Goal: Task Accomplishment & Management: Complete application form

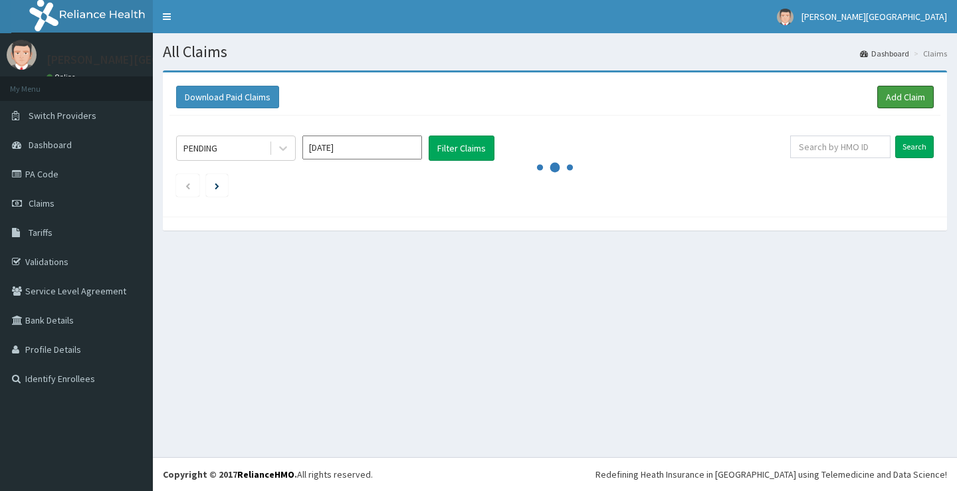
click at [903, 99] on link "Add Claim" at bounding box center [905, 97] width 56 height 23
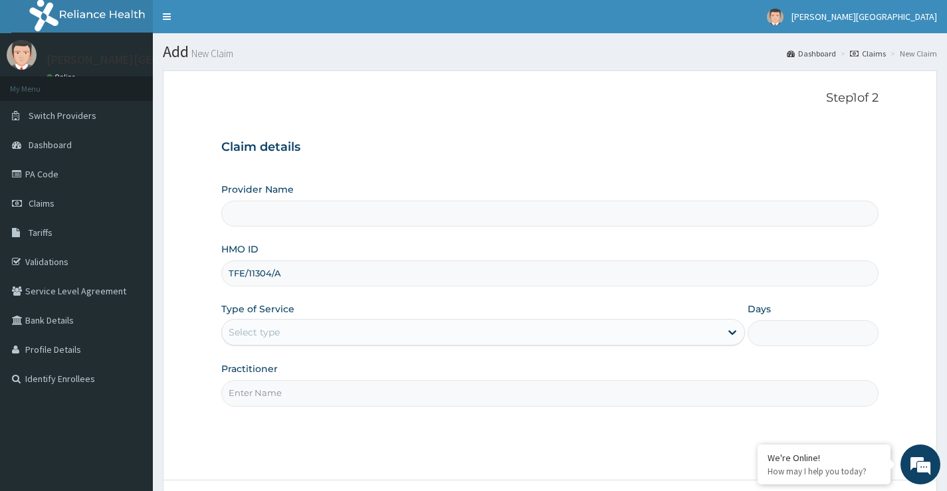
type input "TFE/11304/A"
click at [273, 341] on div "Select type" at bounding box center [471, 332] width 498 height 21
click at [373, 155] on div "Claim details Provider Name HMO ID TFE/11304/A Type of Service Use Up and Down …" at bounding box center [549, 266] width 657 height 279
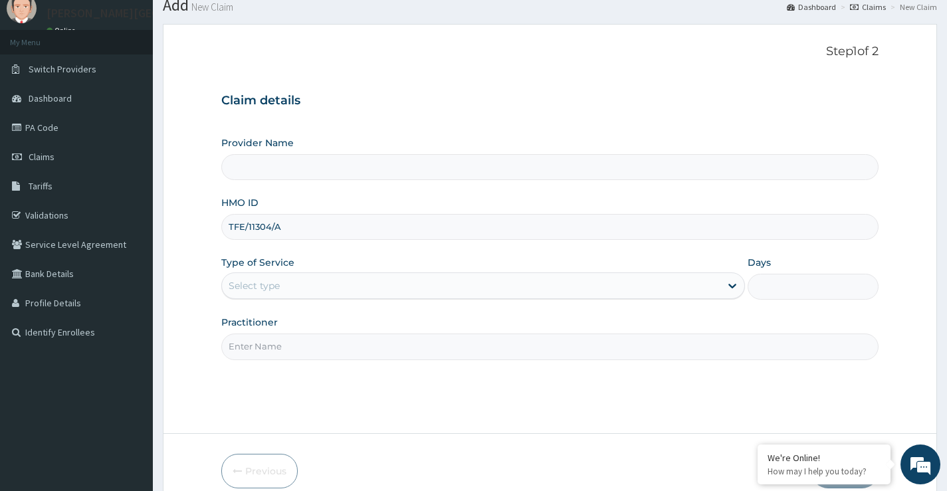
scroll to position [66, 0]
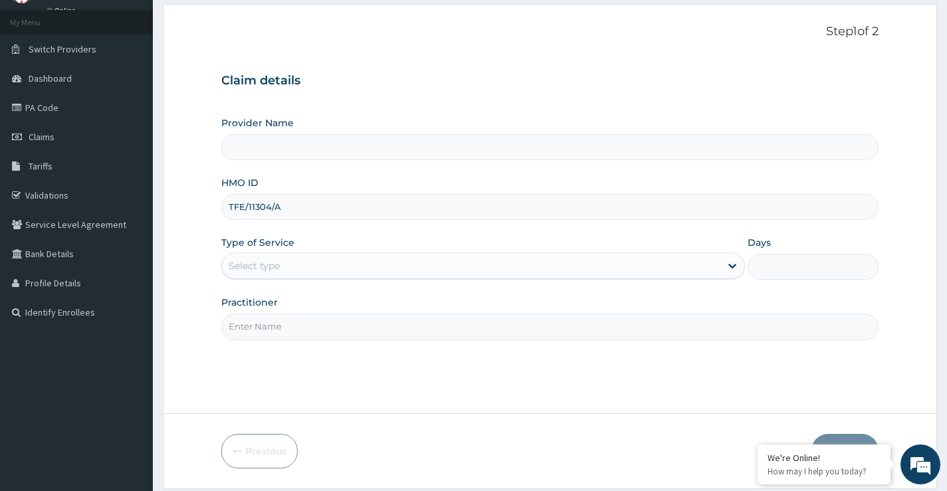
click at [265, 266] on div "Select type" at bounding box center [254, 265] width 51 height 13
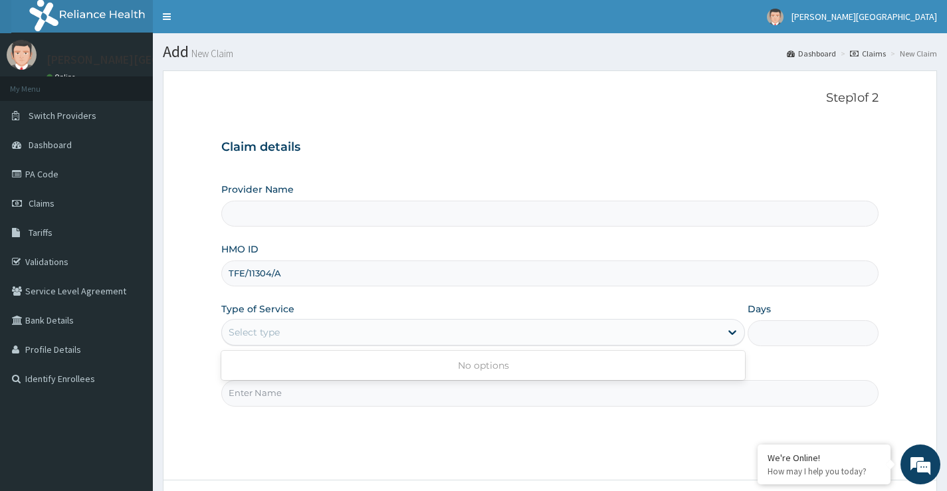
scroll to position [0, 0]
drag, startPoint x: 329, startPoint y: 282, endPoint x: 338, endPoint y: 298, distance: 18.5
click at [338, 298] on div "Provider Name HMO ID TFE/11304/A Type of Service Use Up and Down to choose opti…" at bounding box center [549, 294] width 657 height 223
click at [272, 328] on div "Select type" at bounding box center [254, 332] width 51 height 13
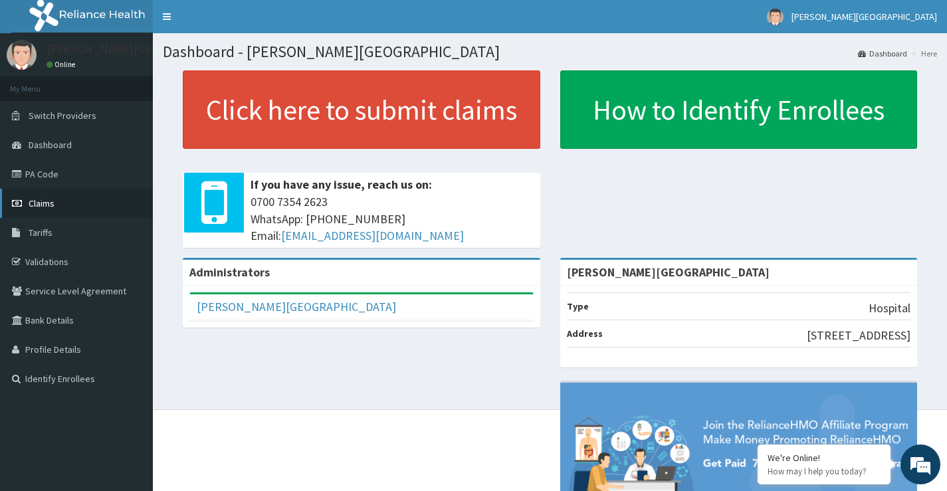
click at [56, 204] on link "Claims" at bounding box center [76, 203] width 153 height 29
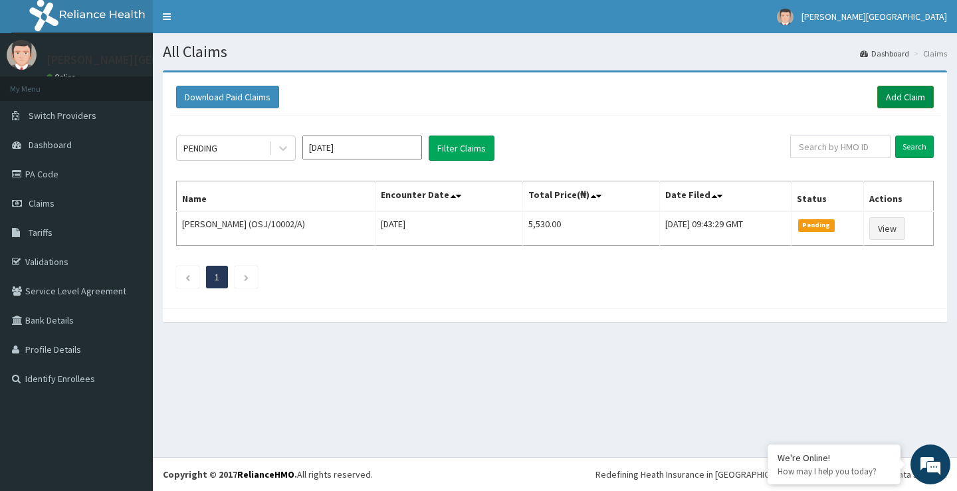
click at [898, 96] on link "Add Claim" at bounding box center [905, 97] width 56 height 23
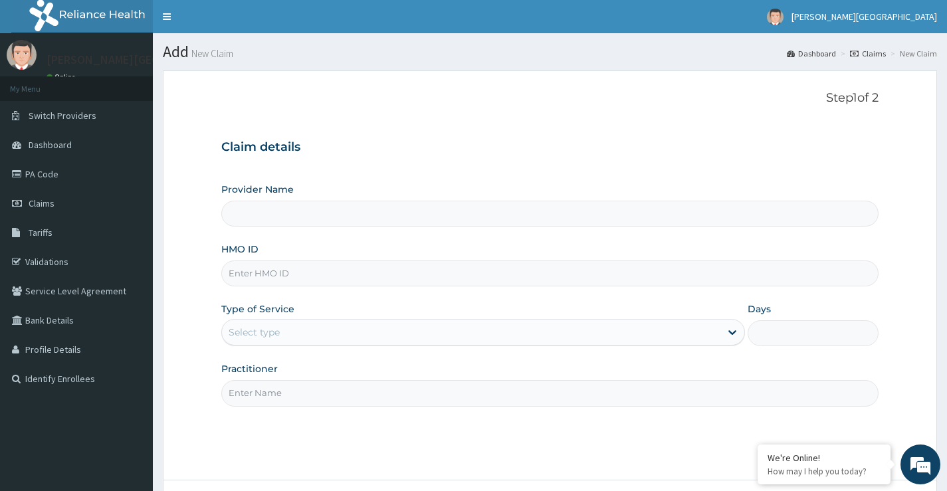
click at [331, 280] on input "HMO ID" at bounding box center [549, 273] width 657 height 26
type input "[PERSON_NAME][GEOGRAPHIC_DATA]"
type input "TFE/11304/A"
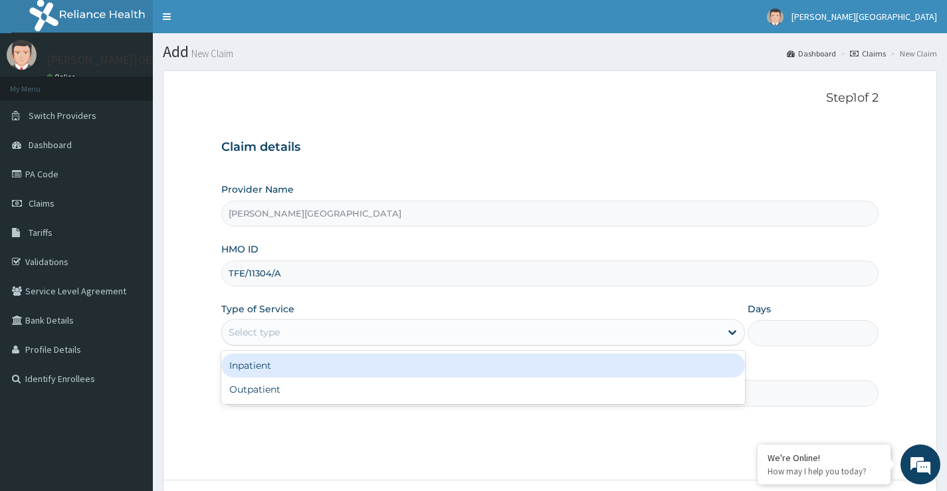
click at [279, 340] on div "Select type" at bounding box center [471, 332] width 498 height 21
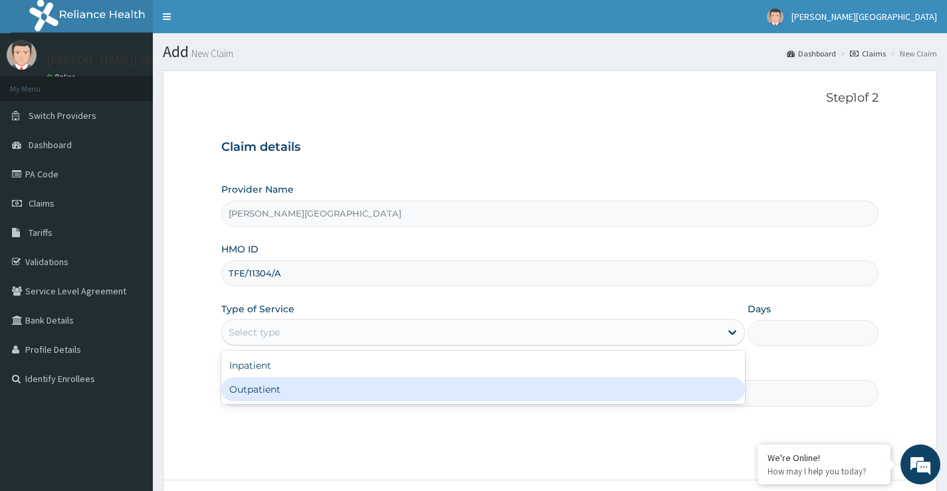
click at [277, 392] on div "Outpatient" at bounding box center [482, 389] width 523 height 24
type input "1"
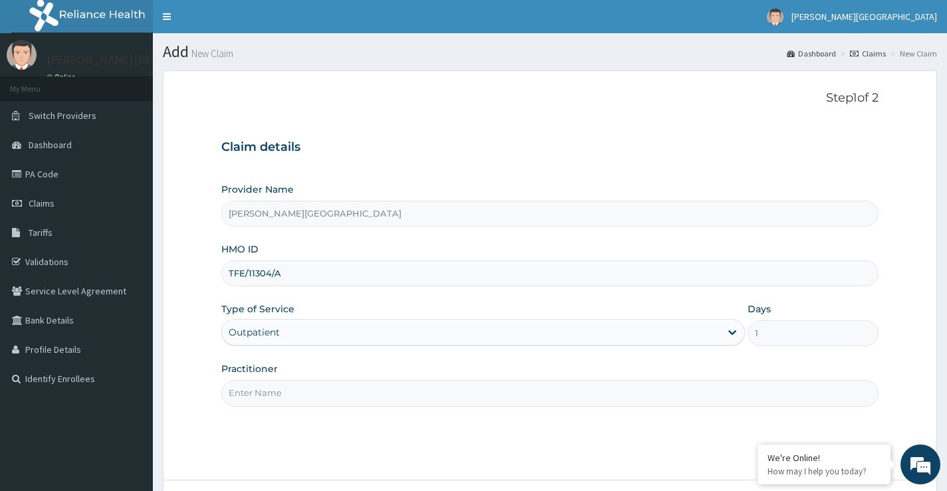
click at [284, 392] on input "Practitioner" at bounding box center [549, 393] width 657 height 26
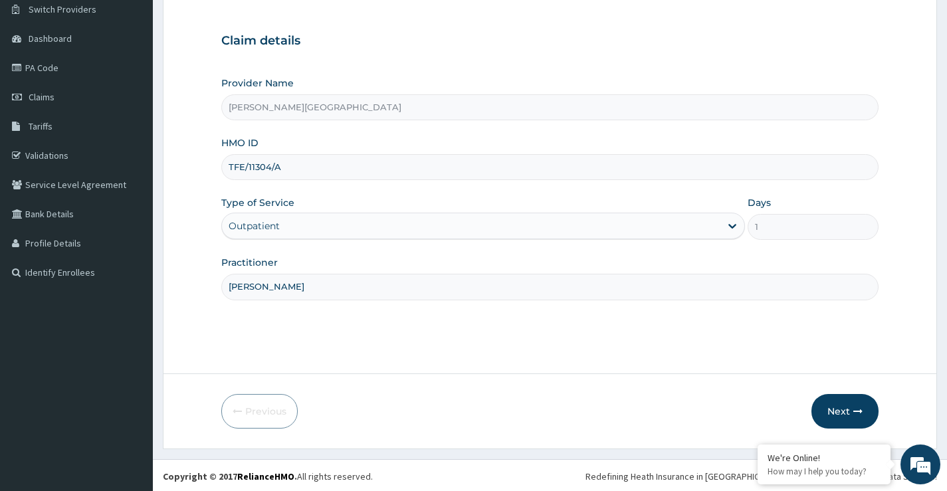
scroll to position [108, 0]
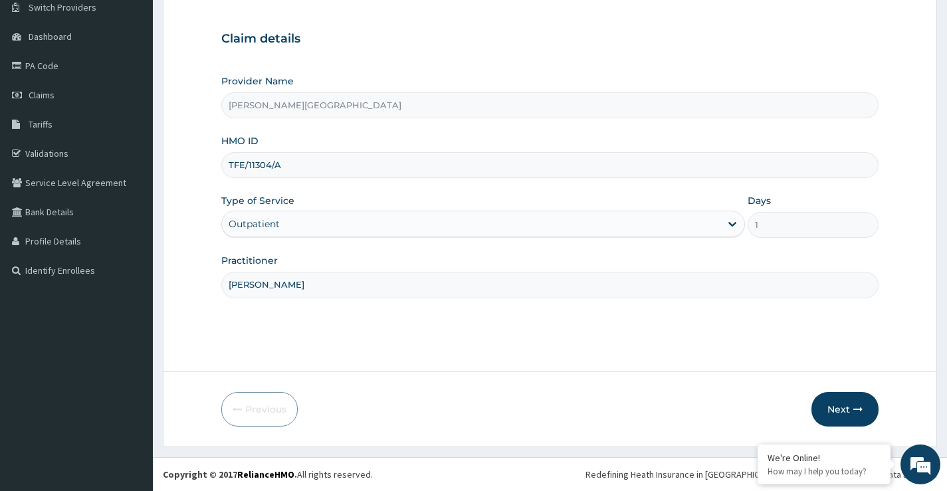
type input "[PERSON_NAME]"
drag, startPoint x: 430, startPoint y: 354, endPoint x: 508, endPoint y: 361, distance: 78.1
click at [436, 355] on form "Step 1 of 2 Claim details Provider Name Coxwell Hospital HMO ID TFE/11304/A Typ…" at bounding box center [550, 204] width 774 height 484
click at [831, 408] on button "Next" at bounding box center [844, 409] width 67 height 35
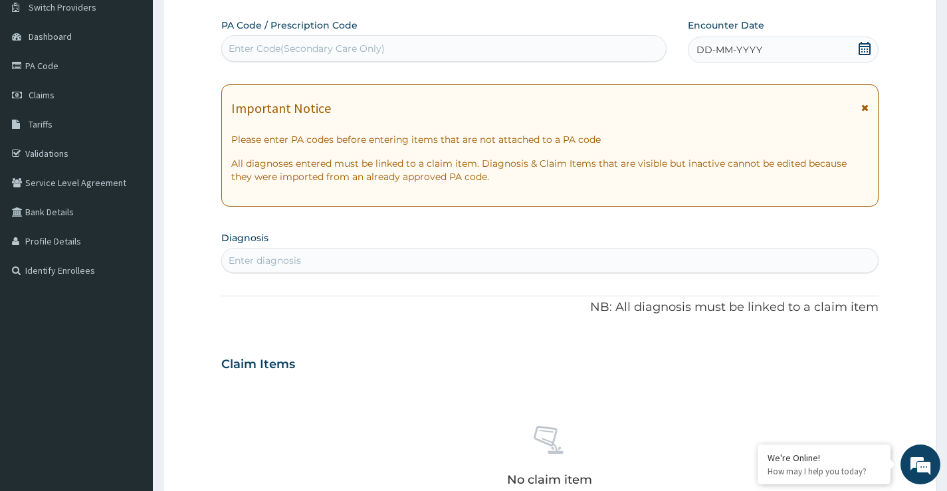
click at [320, 40] on div "Enter Code(Secondary Care Only)" at bounding box center [444, 48] width 444 height 21
type input "PA/389622"
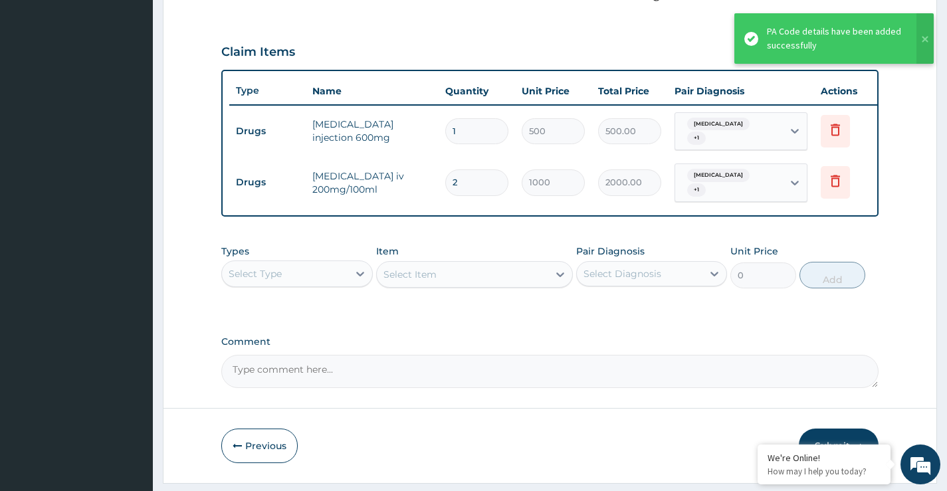
scroll to position [453, 0]
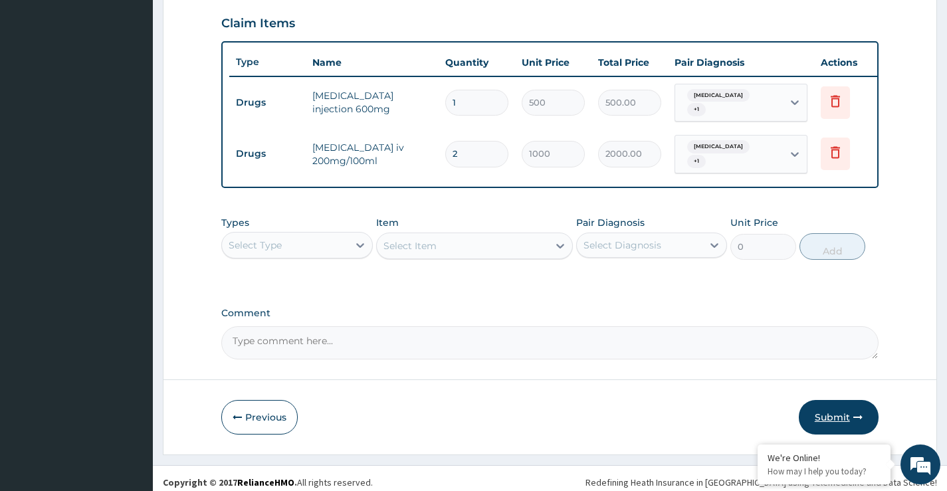
click at [848, 405] on button "Submit" at bounding box center [839, 417] width 80 height 35
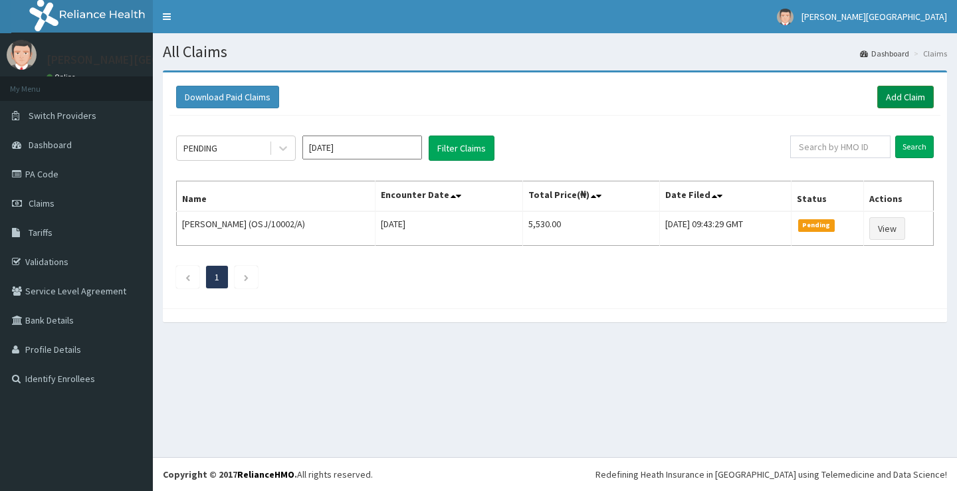
click at [896, 93] on link "Add Claim" at bounding box center [905, 97] width 56 height 23
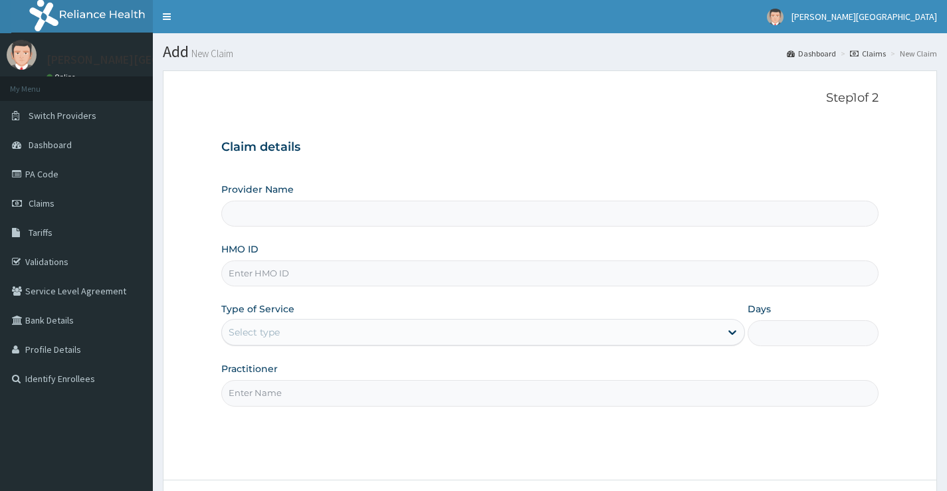
click at [351, 276] on input "HMO ID" at bounding box center [549, 273] width 657 height 26
type input "T"
type input "[PERSON_NAME][GEOGRAPHIC_DATA]"
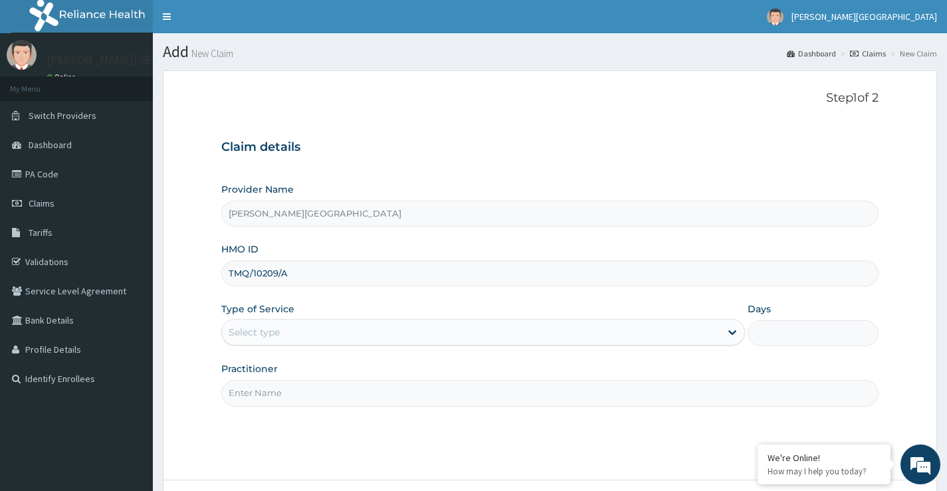
type input "TMQ/10209/A"
click at [299, 335] on div "Select type" at bounding box center [471, 332] width 498 height 21
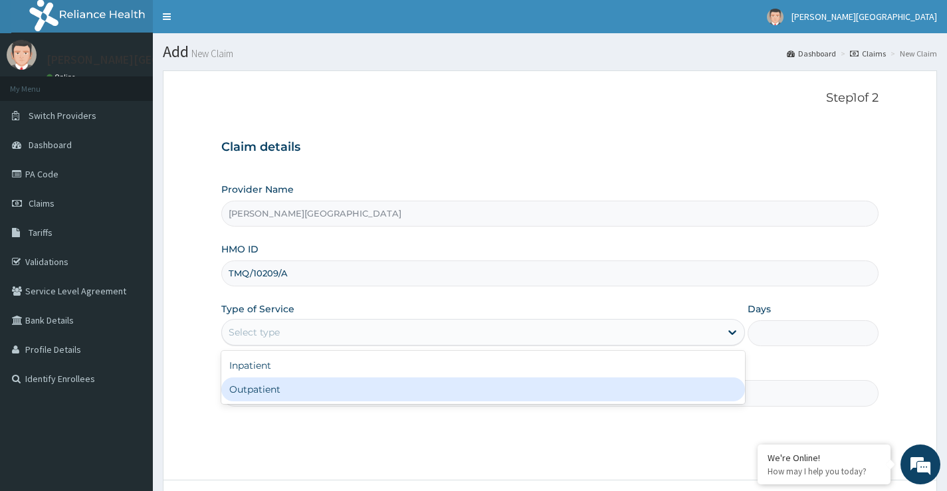
click at [279, 394] on div "Outpatient" at bounding box center [482, 389] width 523 height 24
type input "1"
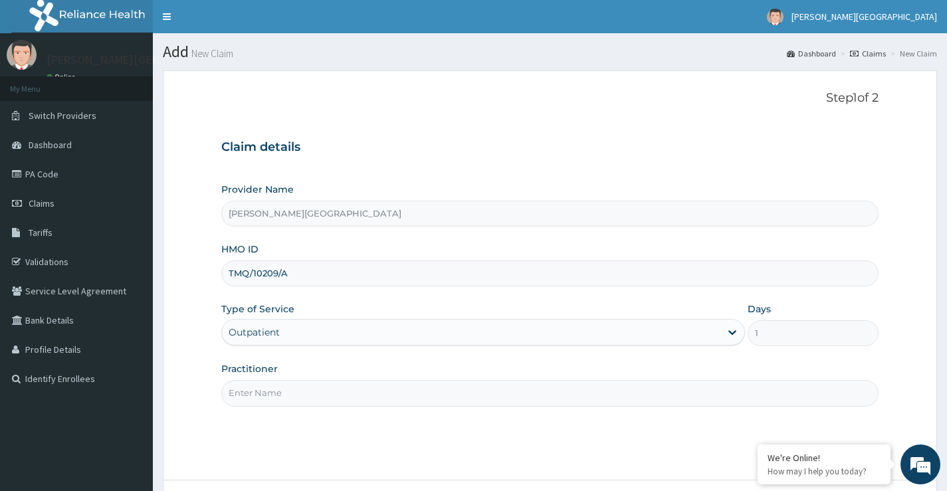
click at [284, 391] on input "Practitioner" at bounding box center [549, 393] width 657 height 26
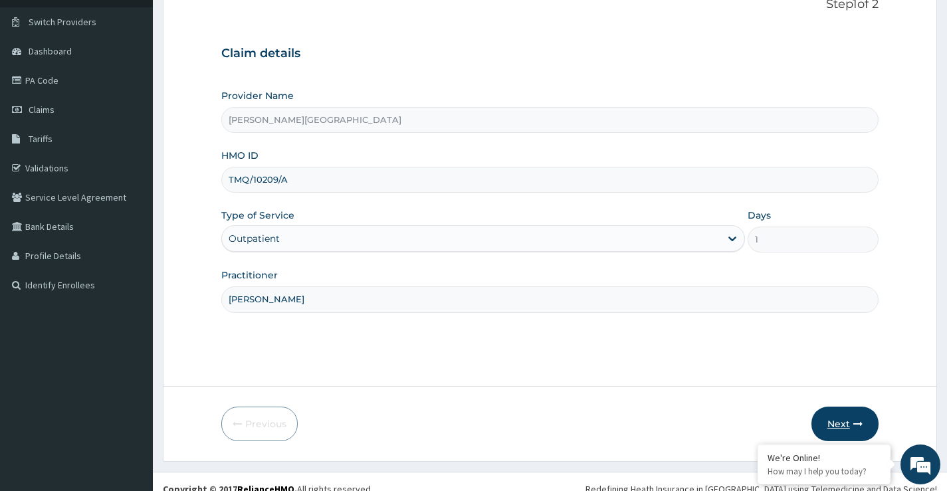
scroll to position [108, 0]
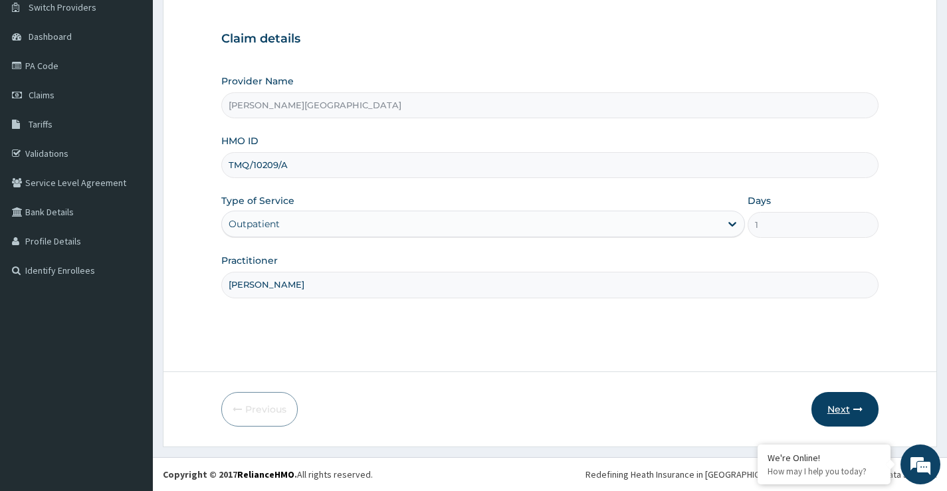
type input "DR OPARA"
click at [858, 407] on icon "button" at bounding box center [857, 409] width 9 height 9
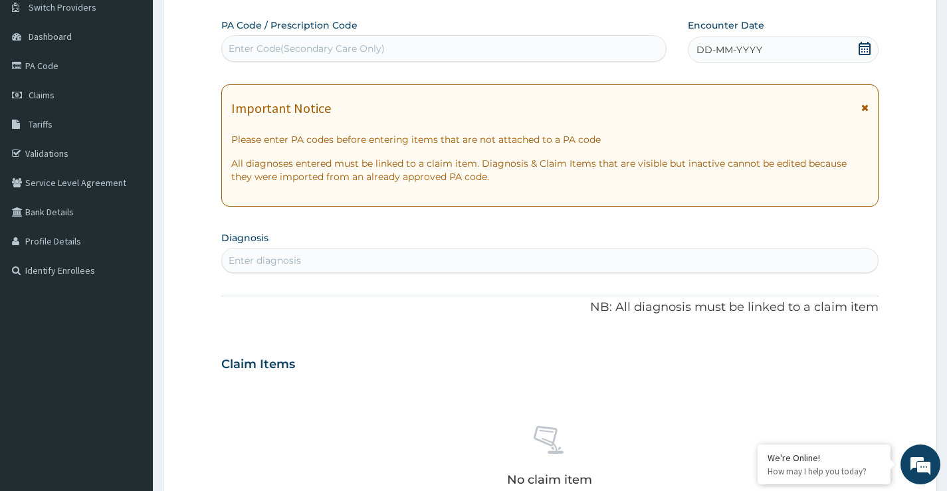
click at [362, 50] on div "Enter Code(Secondary Care Only)" at bounding box center [307, 48] width 156 height 13
type input "PA/1E1FD8"
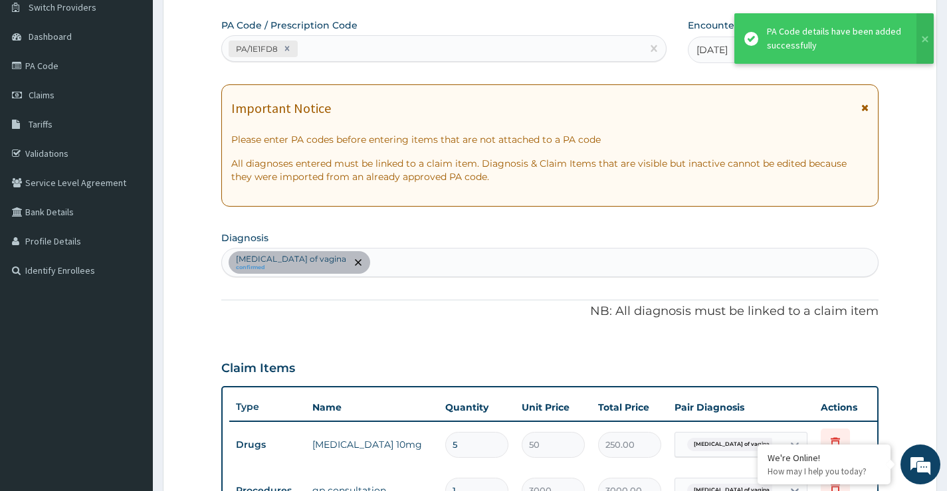
scroll to position [399, 0]
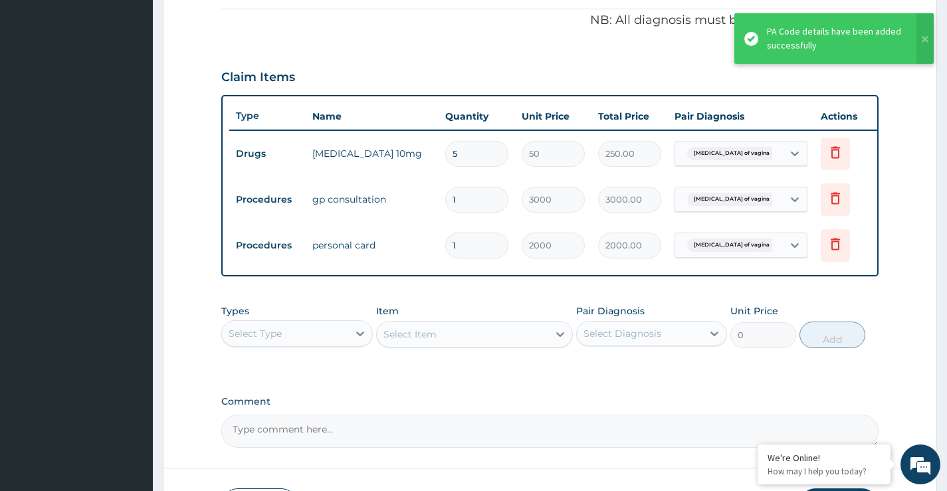
click at [331, 308] on div "Types Select Type Item Select Item Pair Diagnosis Select Diagnosis Unit Price 0…" at bounding box center [549, 326] width 657 height 57
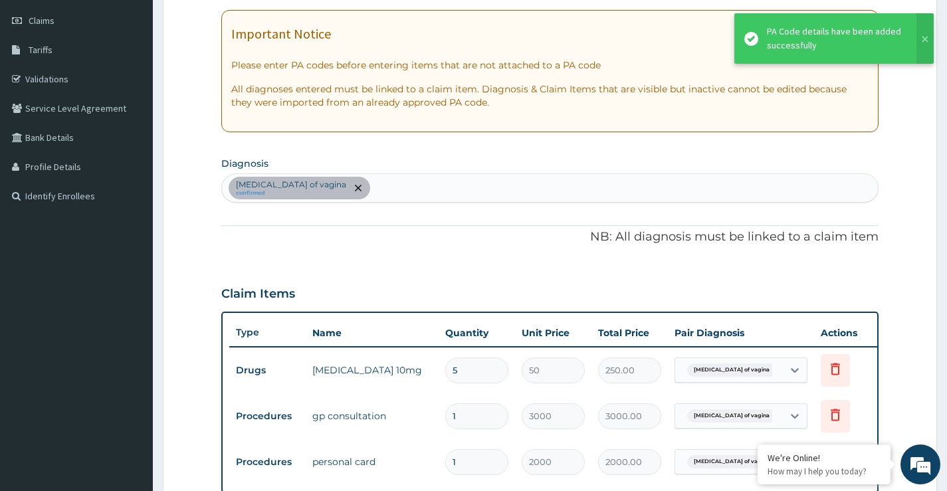
scroll to position [134, 0]
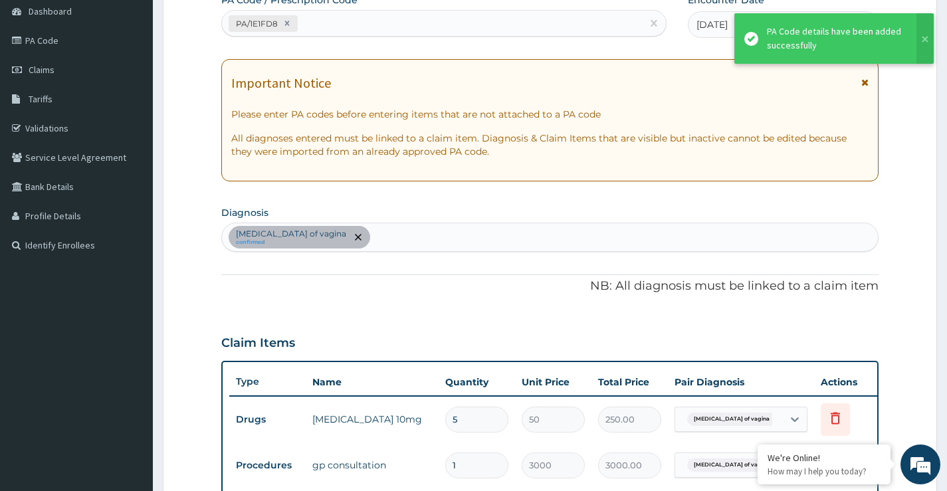
click at [351, 20] on div "PA/1E1FD8" at bounding box center [432, 24] width 420 height 22
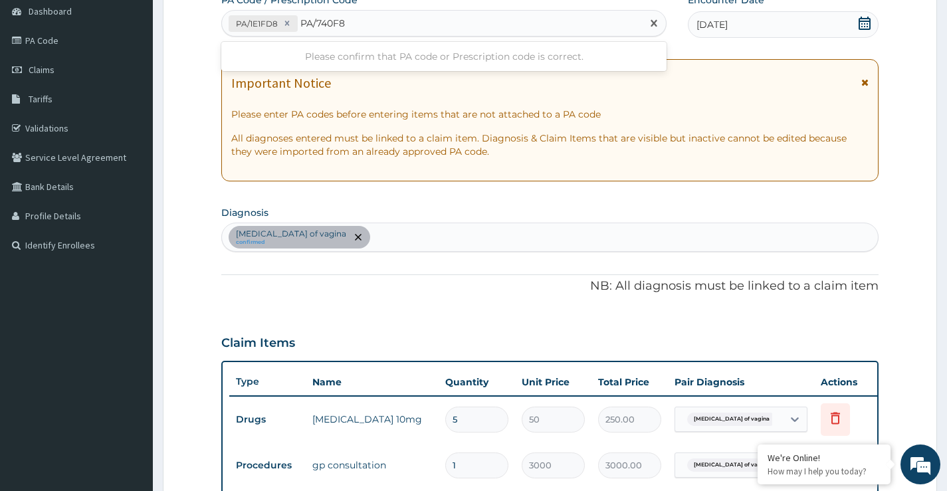
type input "PA/740F82"
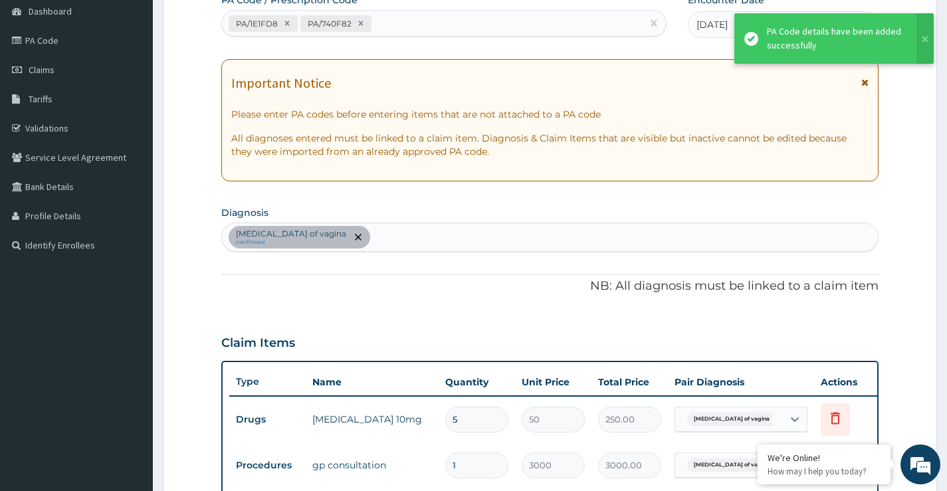
scroll to position [445, 0]
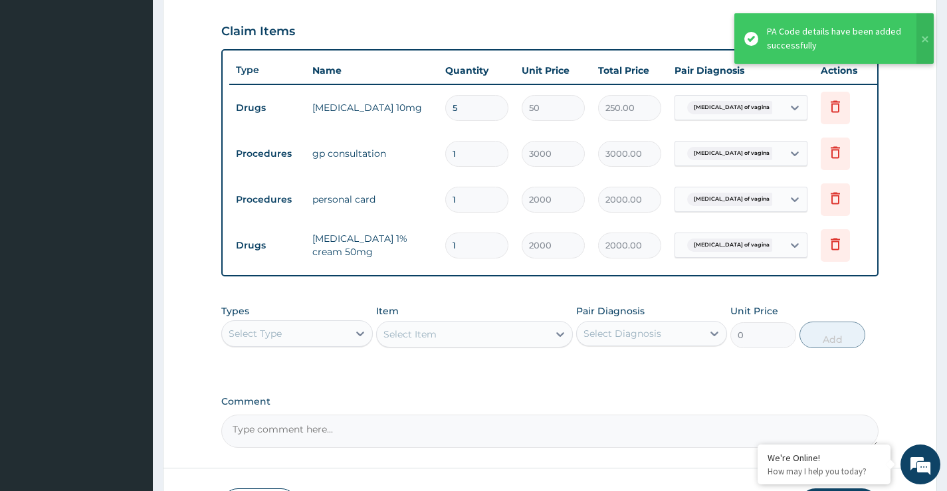
click at [341, 311] on div "Types Select Type Item Select Item Pair Diagnosis Select Diagnosis Unit Price 0…" at bounding box center [549, 326] width 657 height 57
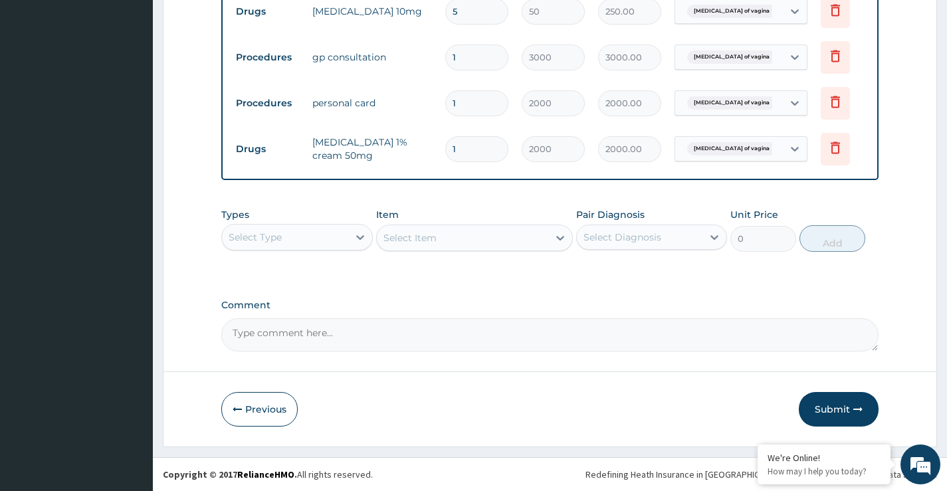
scroll to position [551, 0]
click at [845, 409] on button "Submit" at bounding box center [839, 409] width 80 height 35
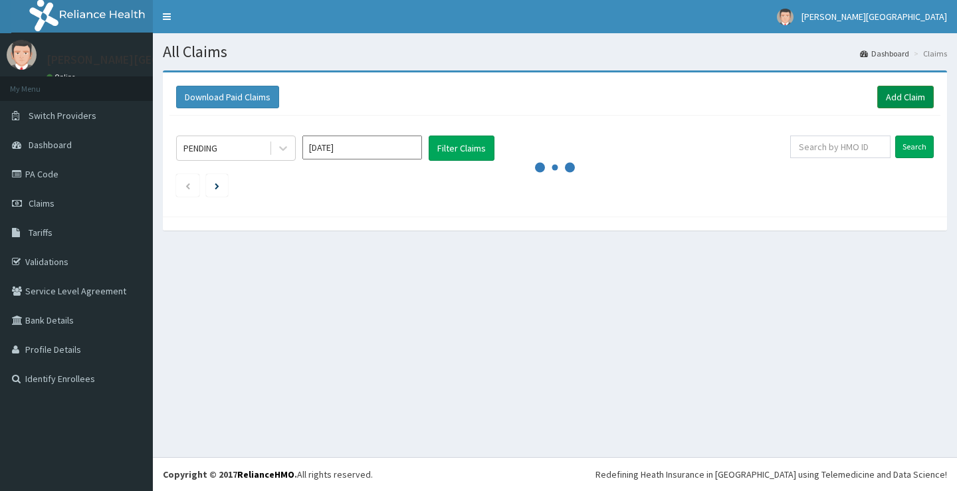
click at [898, 93] on link "Add Claim" at bounding box center [905, 97] width 56 height 23
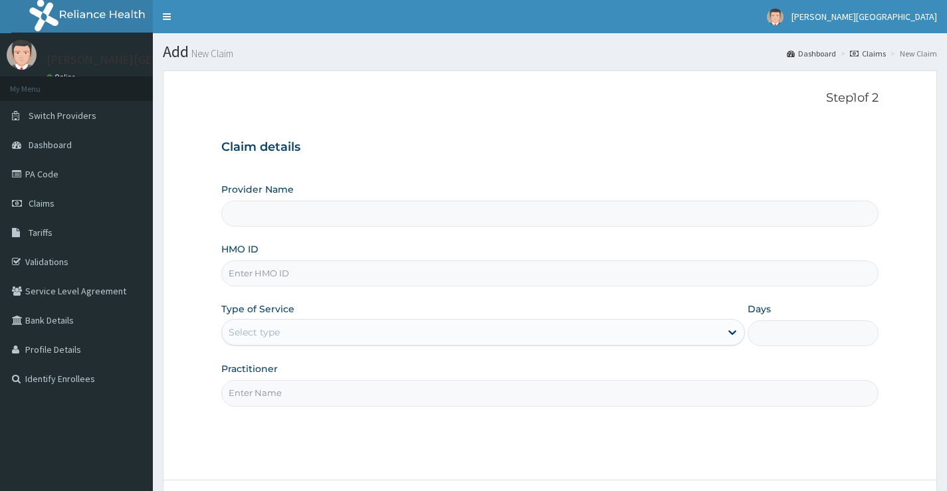
drag, startPoint x: 0, startPoint y: 0, endPoint x: 312, endPoint y: 276, distance: 416.0
click at [312, 276] on input "HMO ID" at bounding box center [549, 273] width 657 height 26
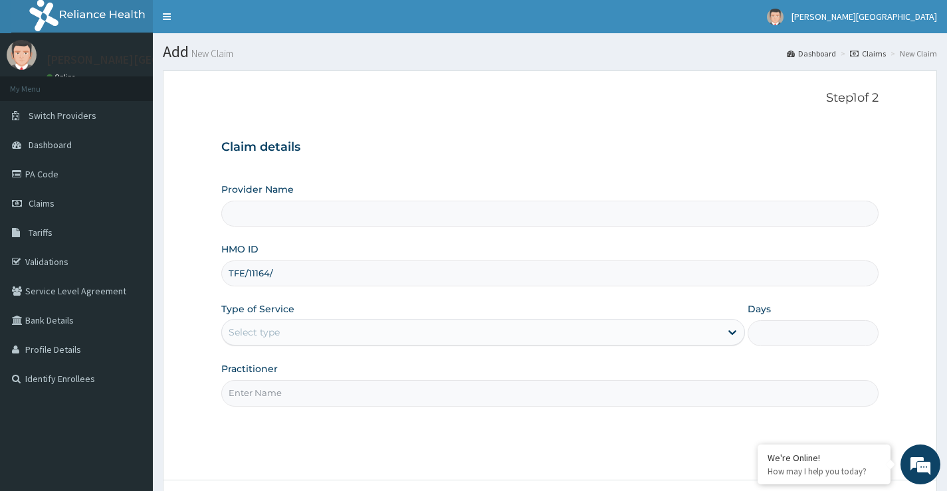
type input "TFE/11164/A"
type input "[PERSON_NAME][GEOGRAPHIC_DATA]"
type input "TFE/11164/A"
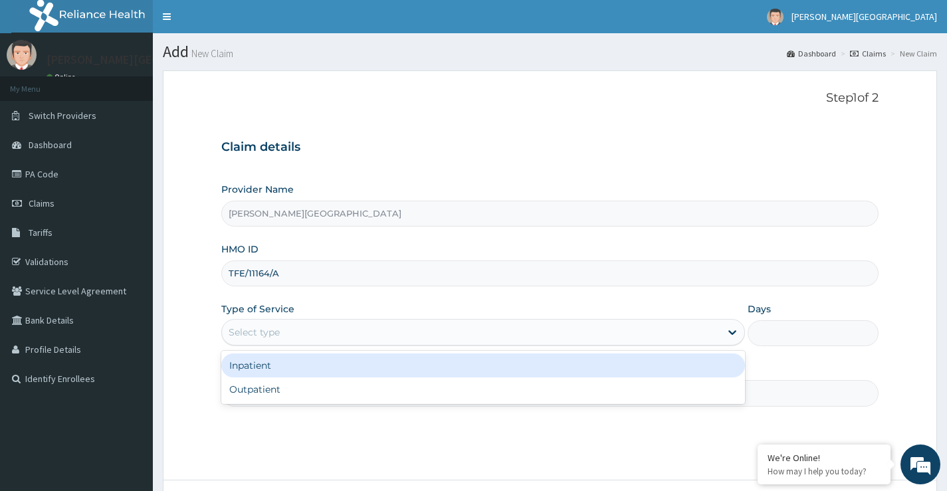
drag, startPoint x: 256, startPoint y: 335, endPoint x: 246, endPoint y: 327, distance: 12.8
click at [254, 333] on div "Select type" at bounding box center [254, 332] width 51 height 13
click at [305, 367] on div "Inpatient" at bounding box center [482, 365] width 523 height 24
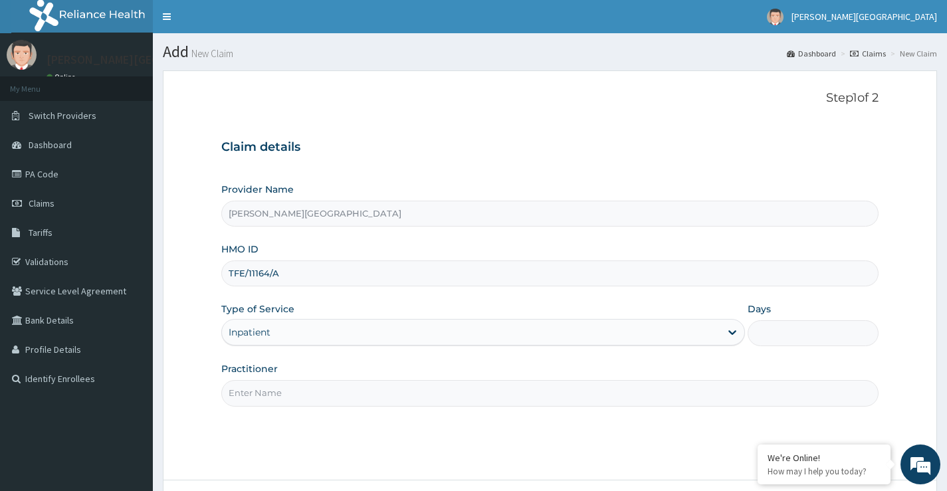
click at [806, 337] on input "Days" at bounding box center [812, 333] width 131 height 26
type input "2"
click at [423, 398] on input "Practitioner" at bounding box center [549, 393] width 657 height 26
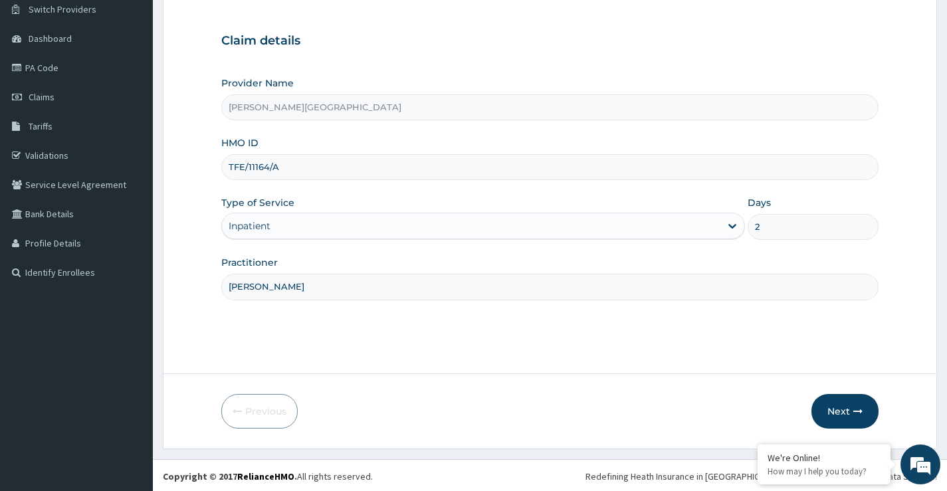
scroll to position [108, 0]
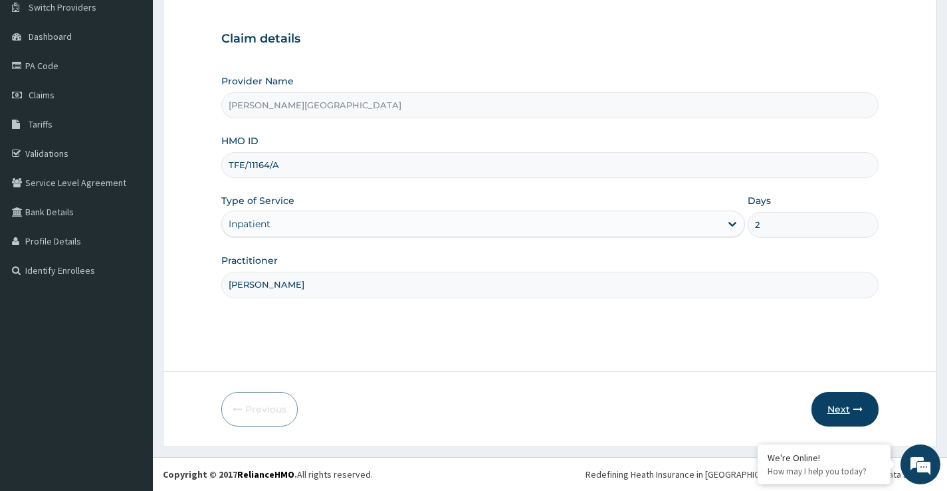
type input "DR POPOOLA"
click at [850, 407] on button "Next" at bounding box center [844, 409] width 67 height 35
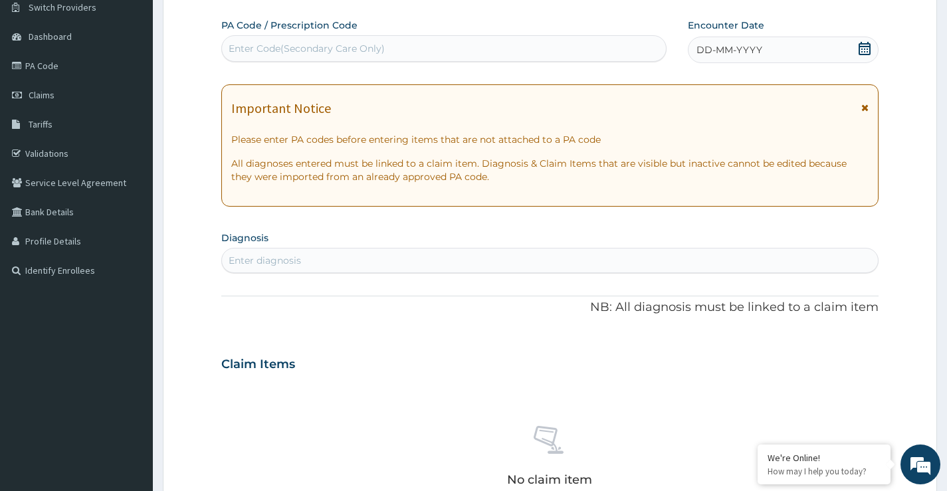
click at [345, 53] on div "Enter Code(Secondary Care Only)" at bounding box center [307, 48] width 156 height 13
type input "PA/2228CA"
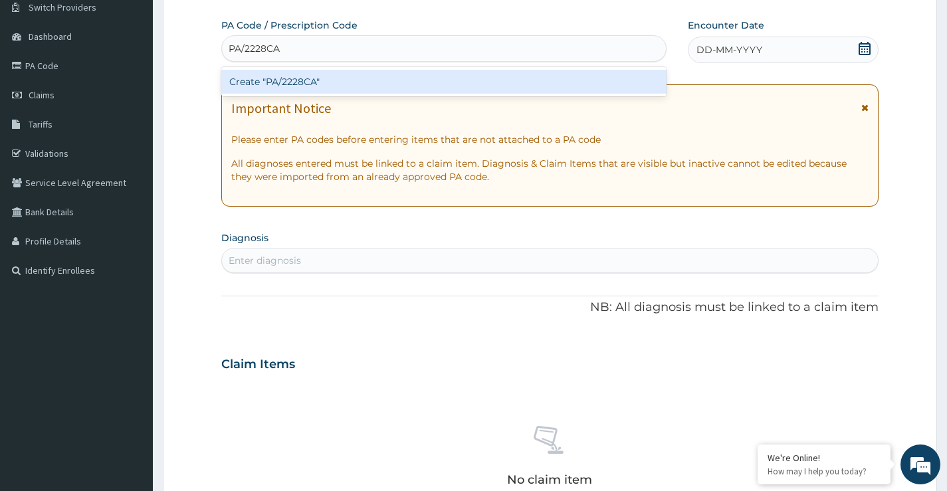
click at [343, 84] on div "Create "PA/2228CA"" at bounding box center [443, 82] width 445 height 24
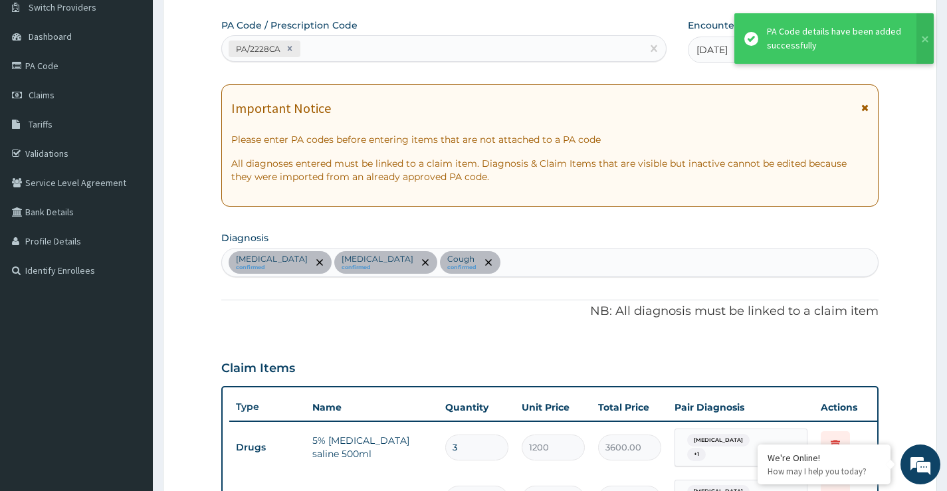
scroll to position [766, 0]
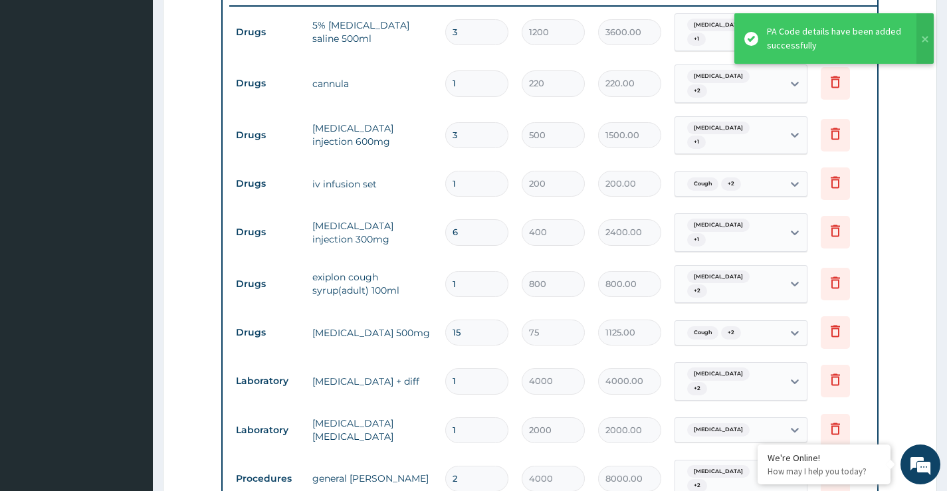
scroll to position [500, 0]
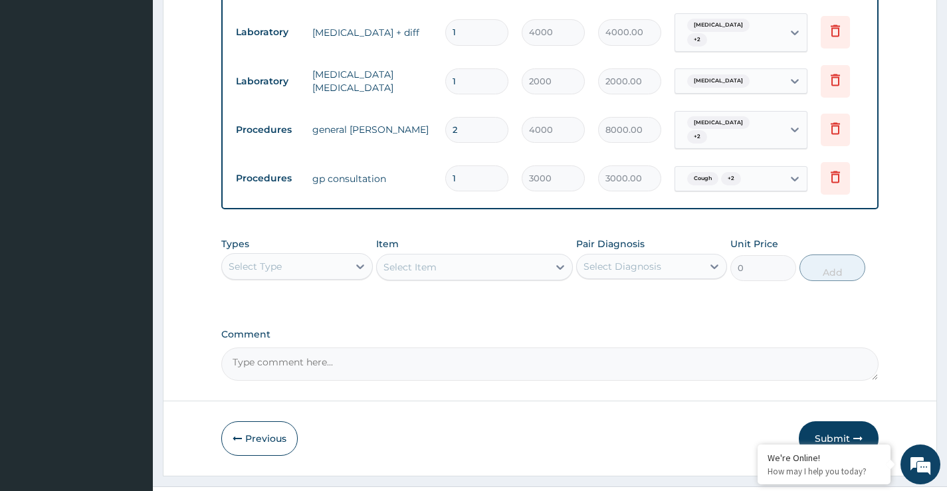
click at [824, 421] on button "Submit" at bounding box center [839, 438] width 80 height 35
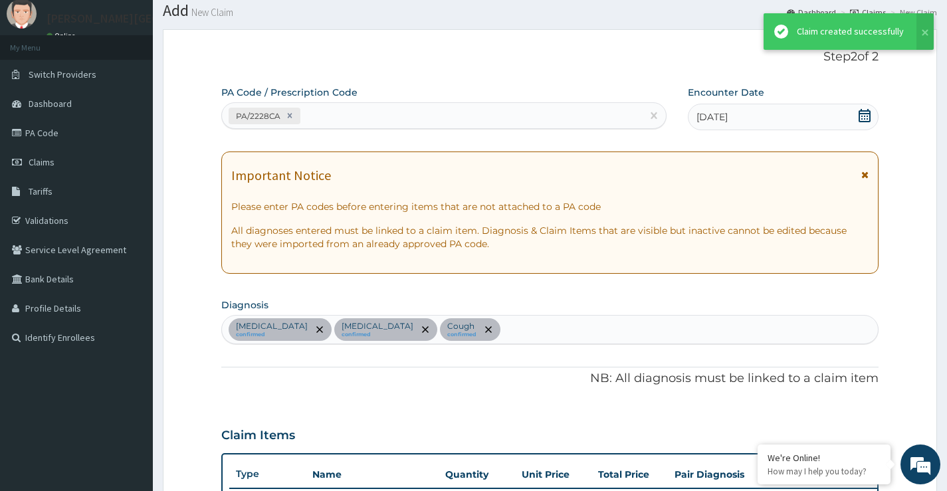
scroll to position [872, 0]
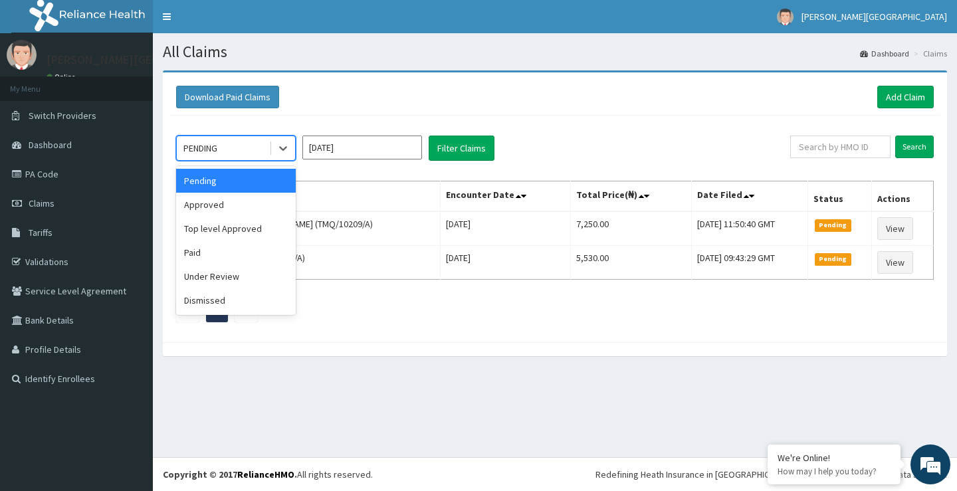
click at [225, 153] on div "PENDING" at bounding box center [223, 148] width 92 height 21
click at [240, 201] on div "Approved" at bounding box center [236, 205] width 120 height 24
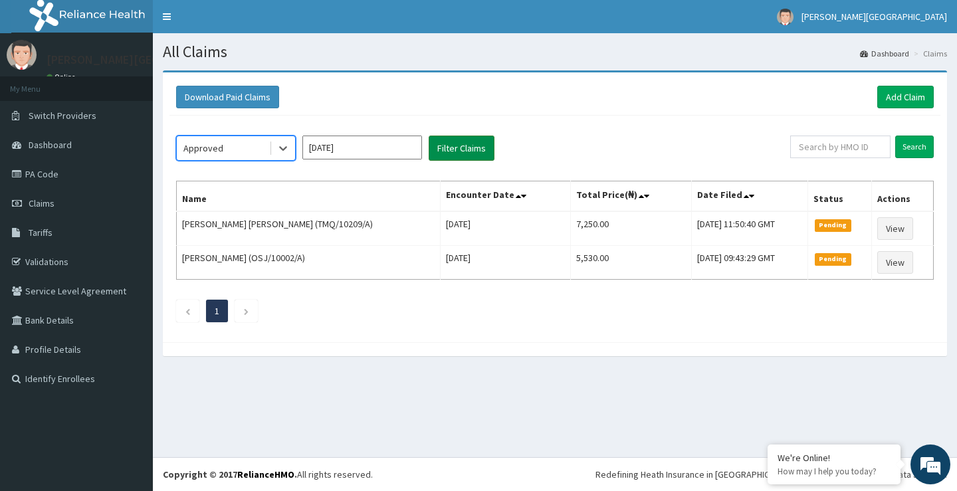
click at [458, 148] on button "Filter Claims" at bounding box center [461, 148] width 66 height 25
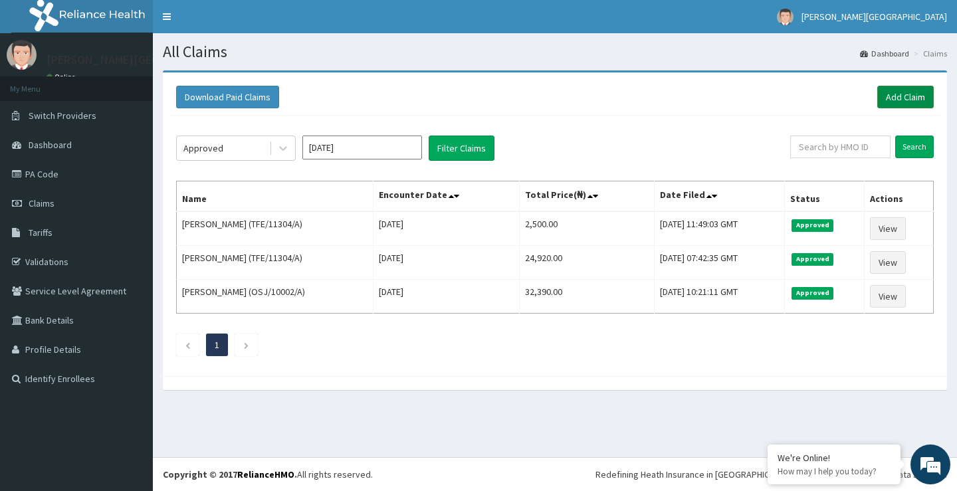
click at [903, 93] on link "Add Claim" at bounding box center [905, 97] width 56 height 23
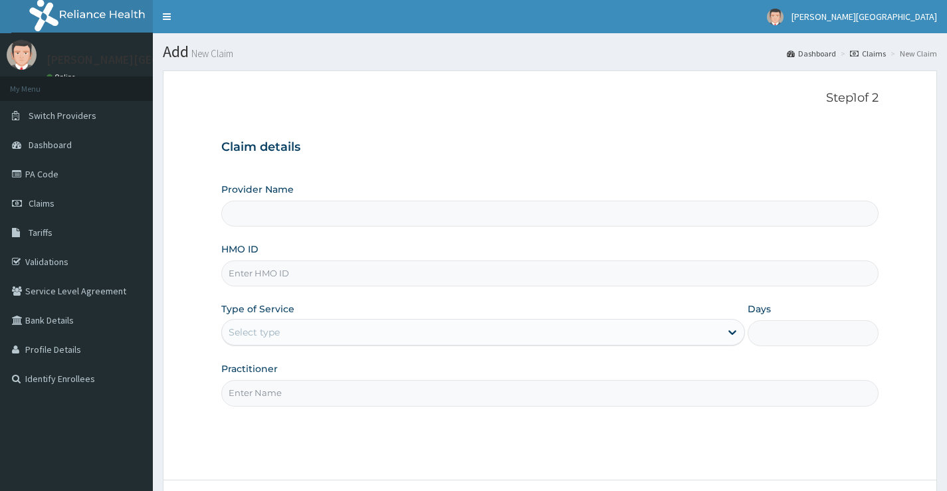
click at [326, 267] on input "HMO ID" at bounding box center [549, 273] width 657 height 26
type input "CHL"
type input "[PERSON_NAME][GEOGRAPHIC_DATA]"
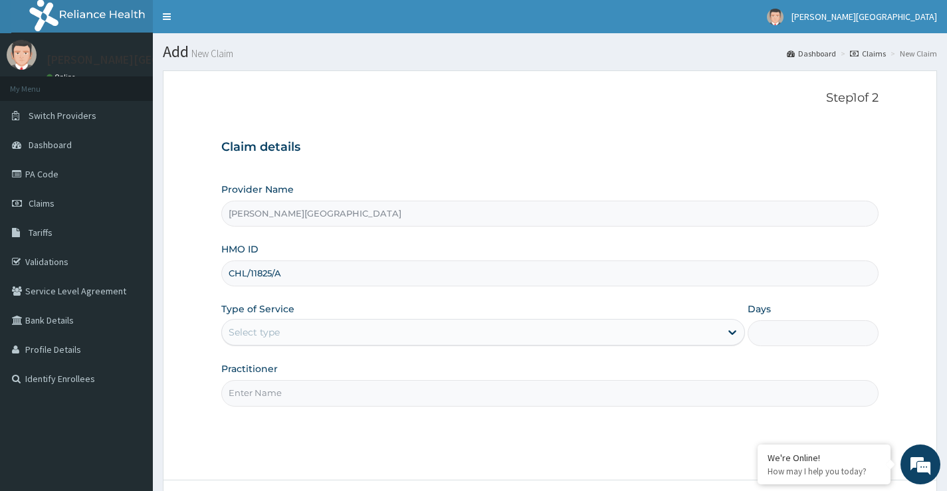
type input "CHL/11825/A"
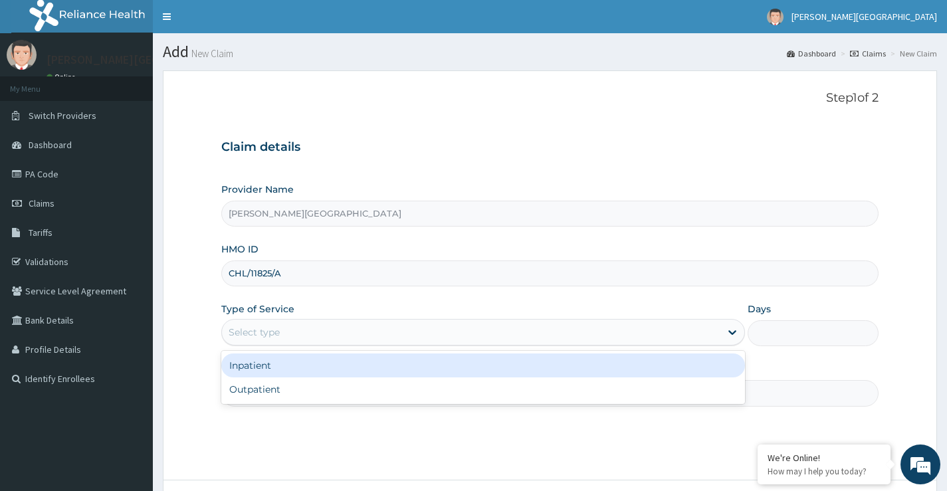
click at [274, 337] on div "Select type" at bounding box center [254, 332] width 51 height 13
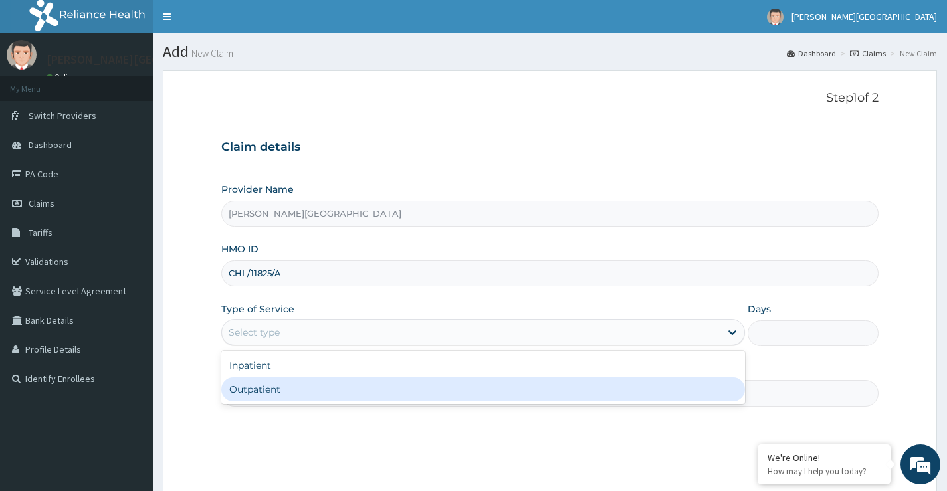
click at [262, 394] on div "Outpatient" at bounding box center [482, 389] width 523 height 24
type input "1"
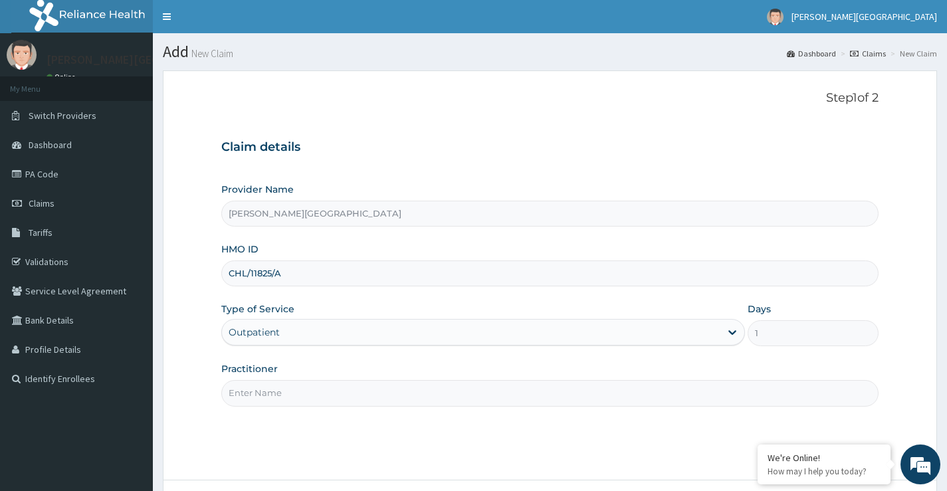
click at [266, 391] on input "Practitioner" at bounding box center [549, 393] width 657 height 26
type input "DR OPARA"
click at [575, 425] on div "Step 1 of 2 Claim details Provider Name Coxwell Hospital HMO ID CHL/11825/A Typ…" at bounding box center [549, 275] width 657 height 368
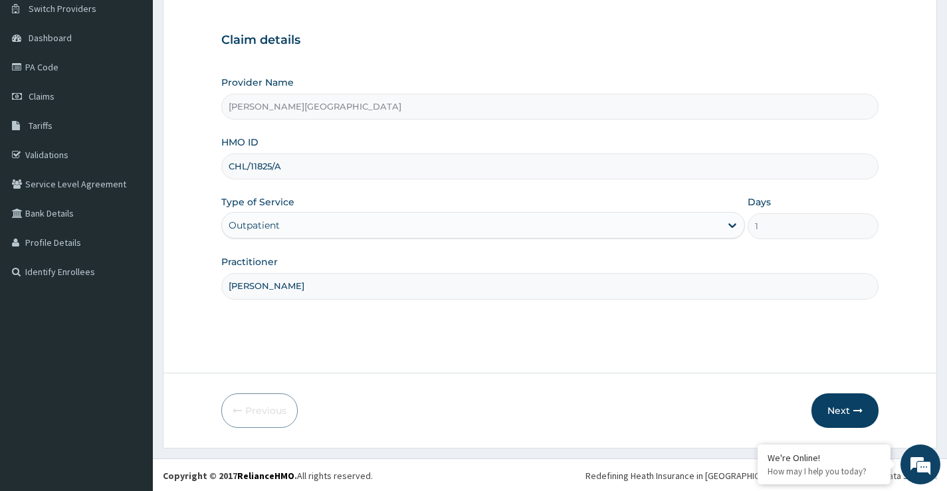
scroll to position [108, 0]
click at [834, 409] on button "Next" at bounding box center [844, 409] width 67 height 35
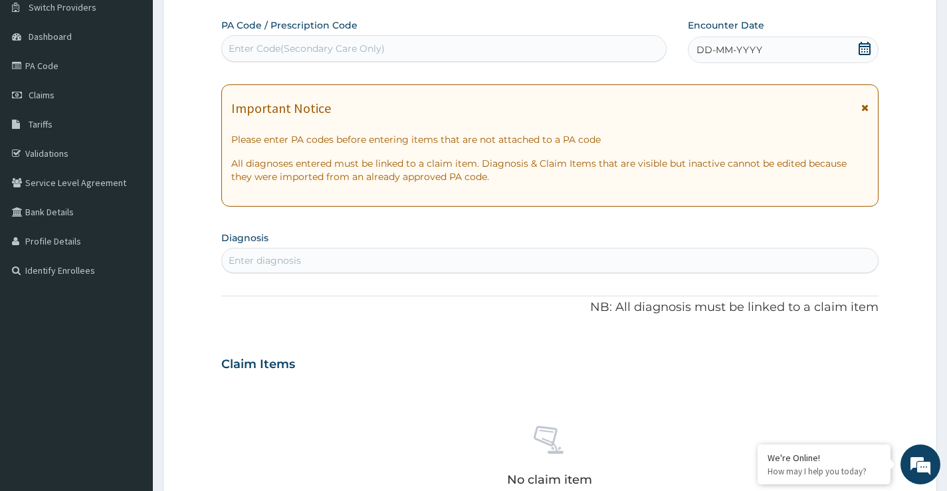
click at [359, 46] on div "Enter Code(Secondary Care Only)" at bounding box center [307, 48] width 156 height 13
type input "PA/63337F"
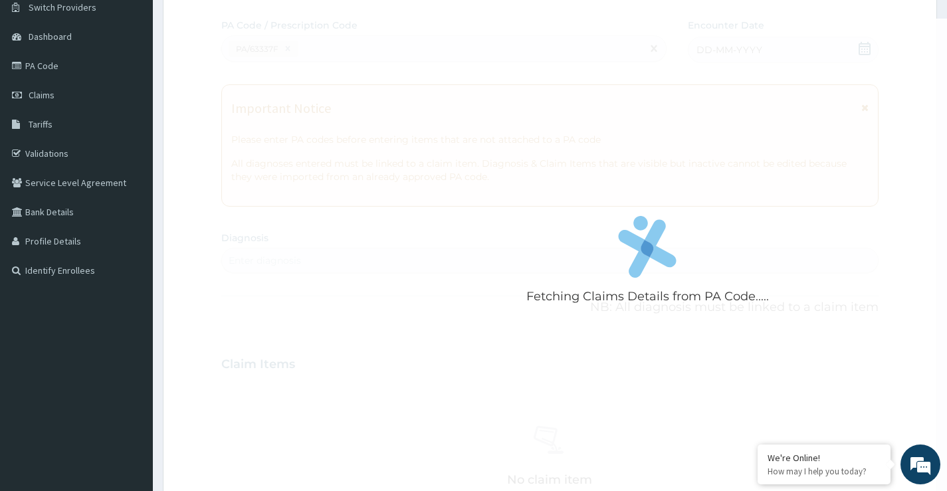
scroll to position [537, 0]
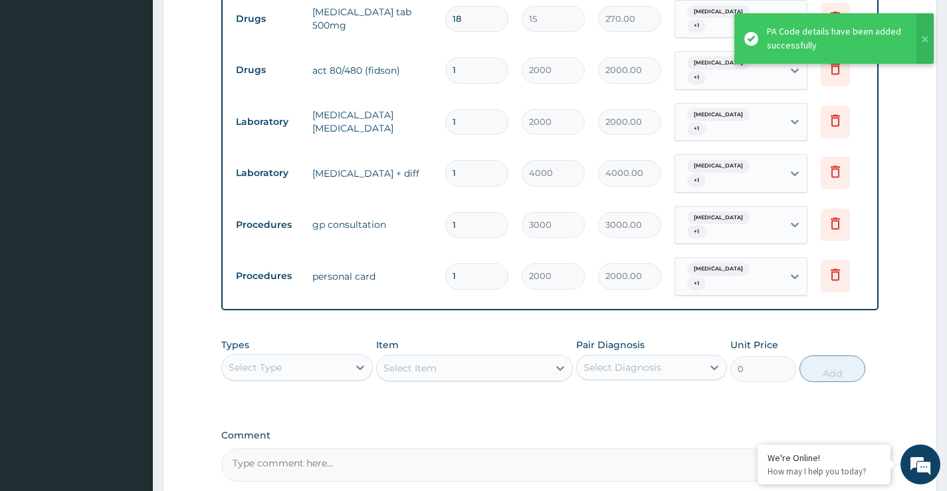
click at [445, 299] on div "PA Code / Prescription Code PA/63337F Encounter Date 13-08-2025 Important Notic…" at bounding box center [549, 36] width 657 height 892
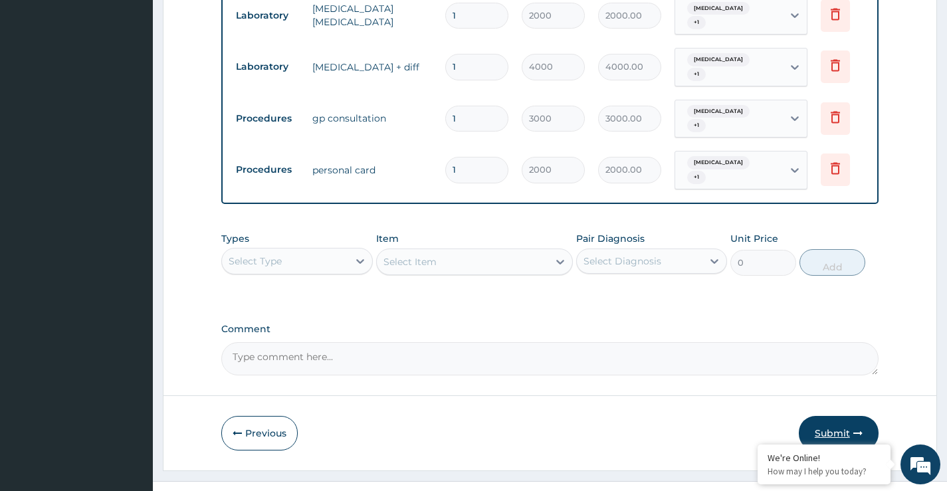
click at [826, 416] on button "Submit" at bounding box center [839, 433] width 80 height 35
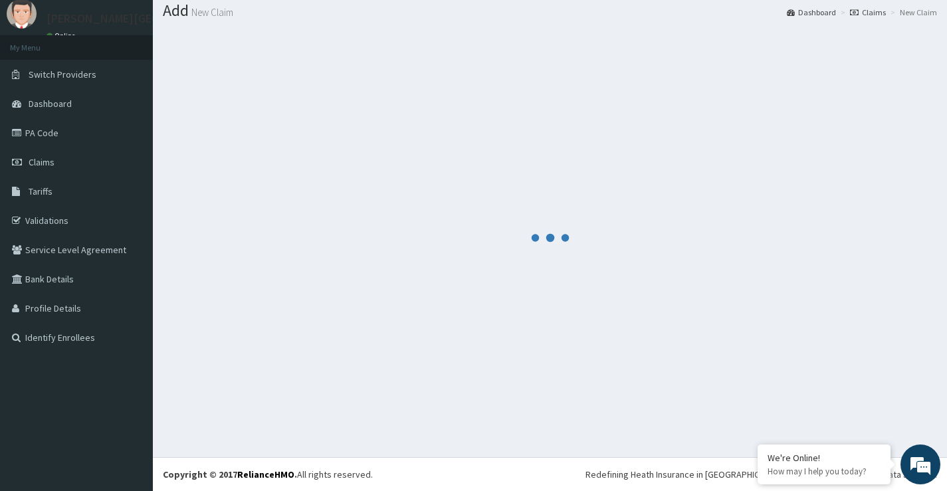
scroll to position [643, 0]
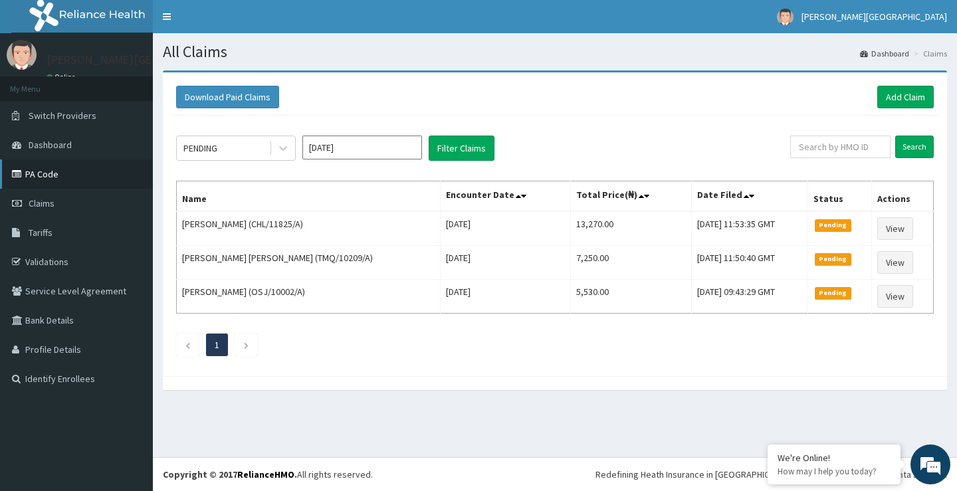
click at [66, 185] on link "PA Code" at bounding box center [76, 173] width 153 height 29
